Goal: Find specific page/section: Find specific page/section

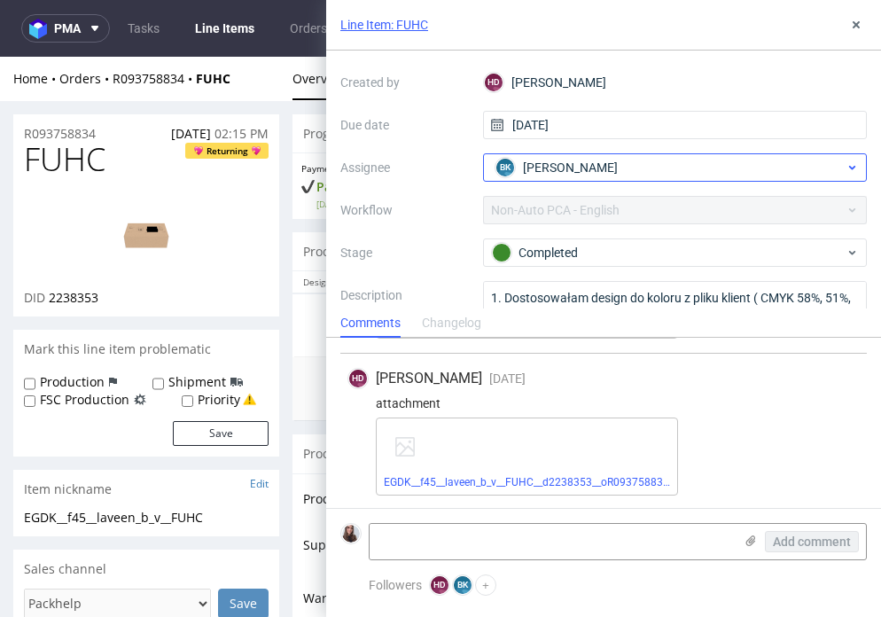
scroll to position [35, 0]
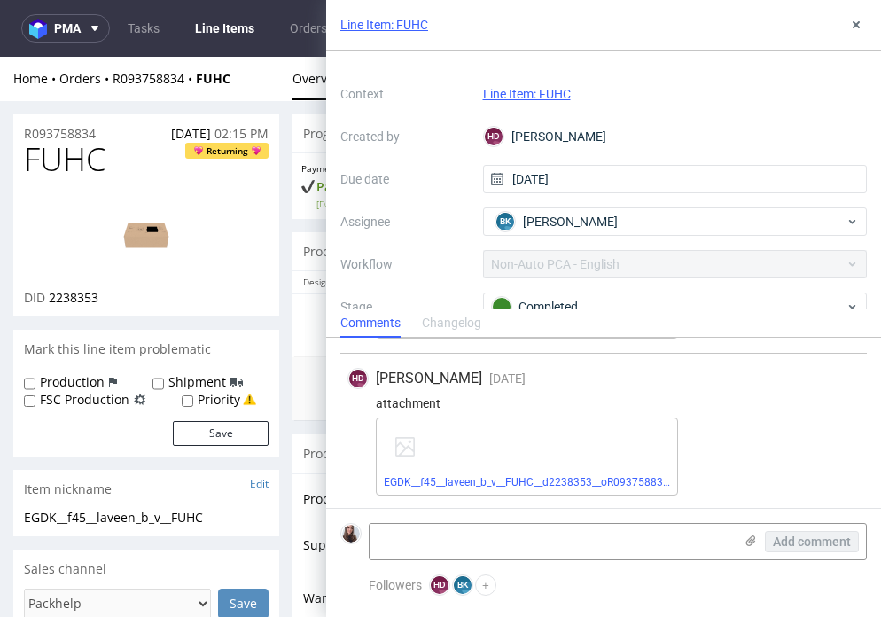
click at [423, 22] on link "Line Item: FUHC" at bounding box center [384, 25] width 88 height 18
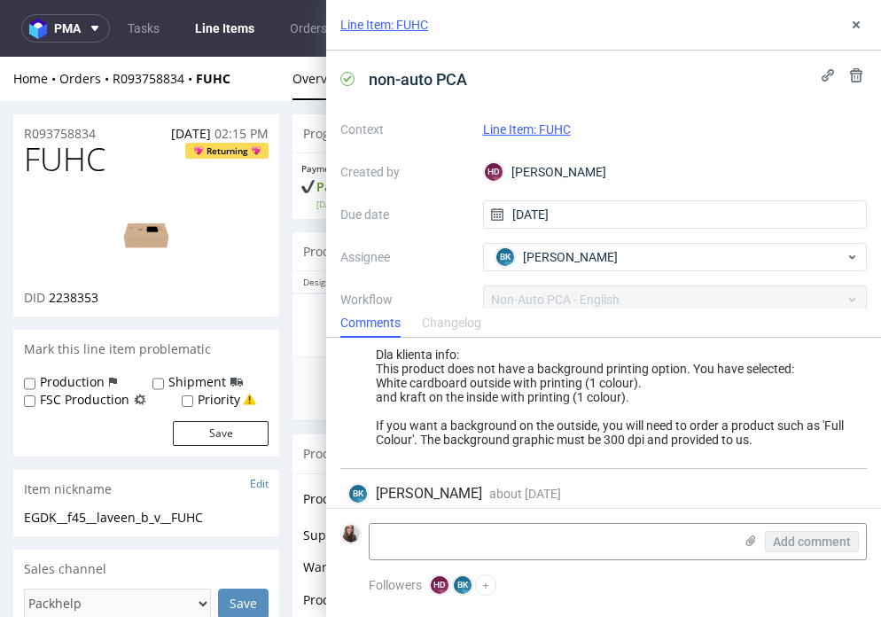
scroll to position [382, 0]
